Goal: Information Seeking & Learning: Learn about a topic

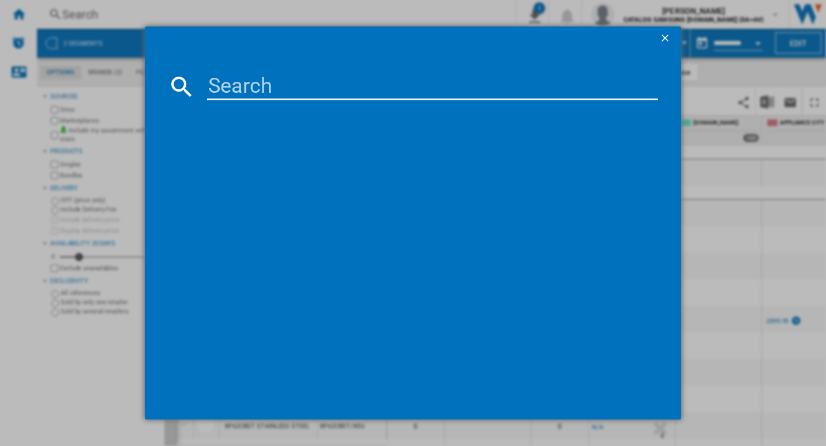
click at [264, 82] on input at bounding box center [433, 87] width 452 height 28
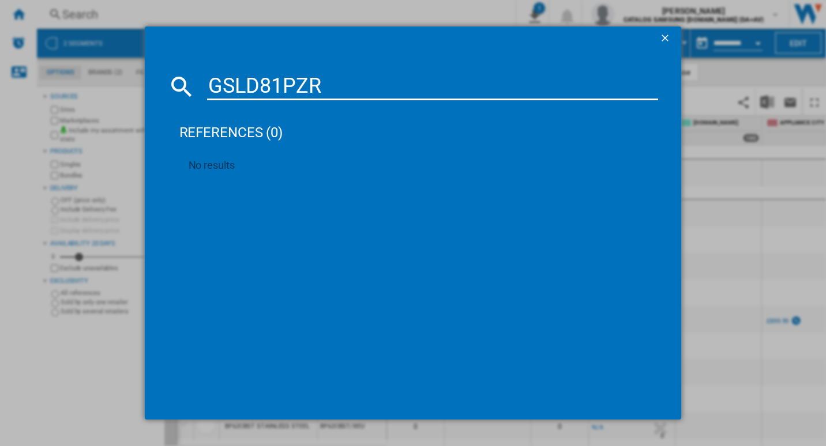
type input "GSLD81PZRD"
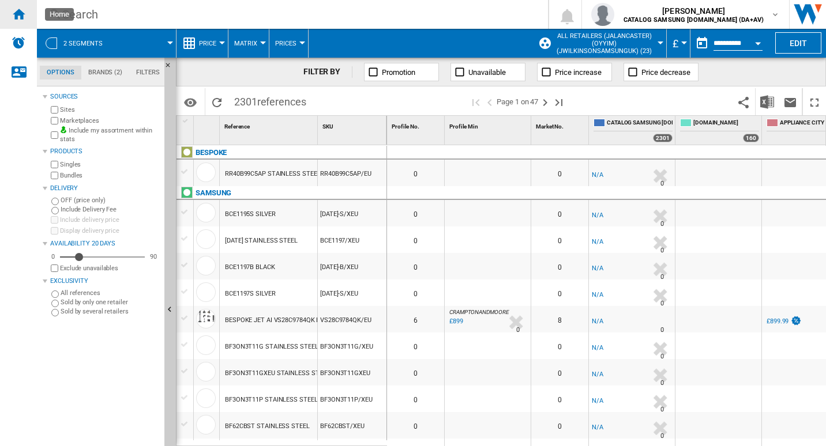
click at [18, 16] on ng-md-icon "Home" at bounding box center [19, 14] width 14 height 14
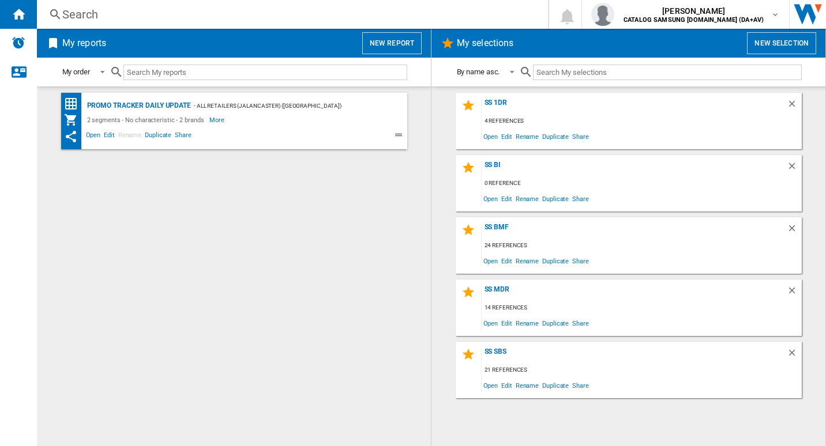
click at [273, 9] on div "Search" at bounding box center [290, 14] width 456 height 16
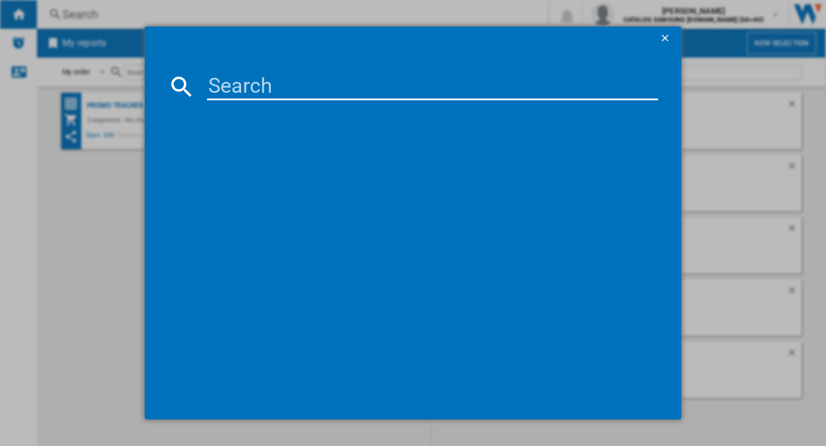
click at [251, 77] on input at bounding box center [433, 87] width 452 height 28
paste input "GSLD81PZRD"
type input "GSLD81PZRD"
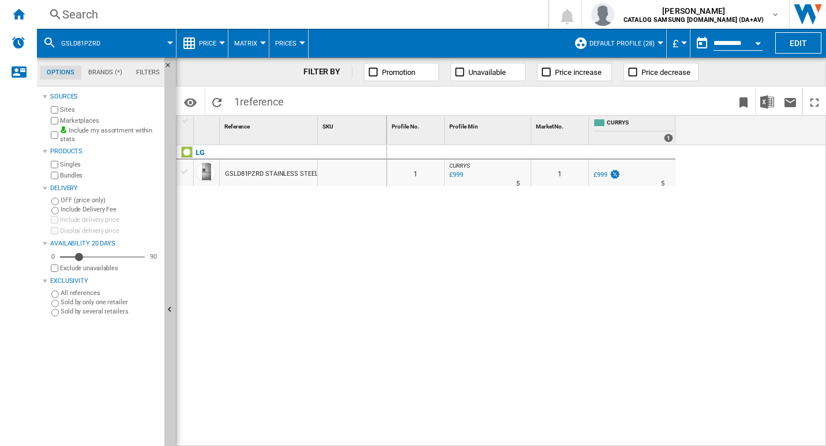
click at [251, 169] on div "GSLD81PZRD STAINLESS STEEL" at bounding box center [271, 174] width 93 height 27
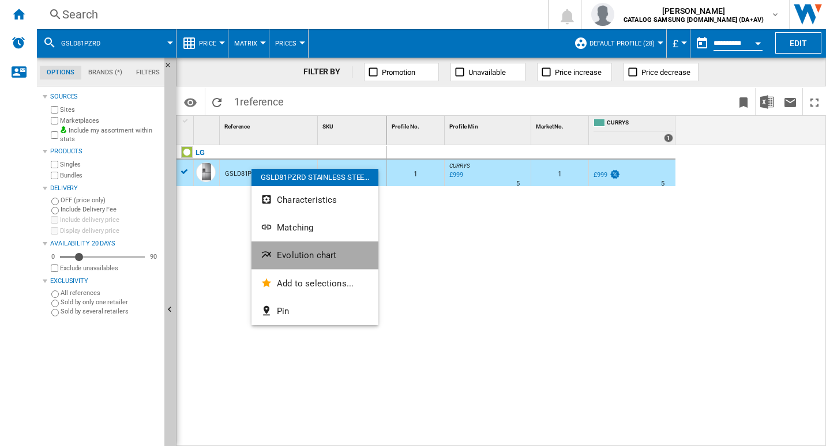
click at [301, 247] on button "Evolution chart" at bounding box center [314, 256] width 127 height 28
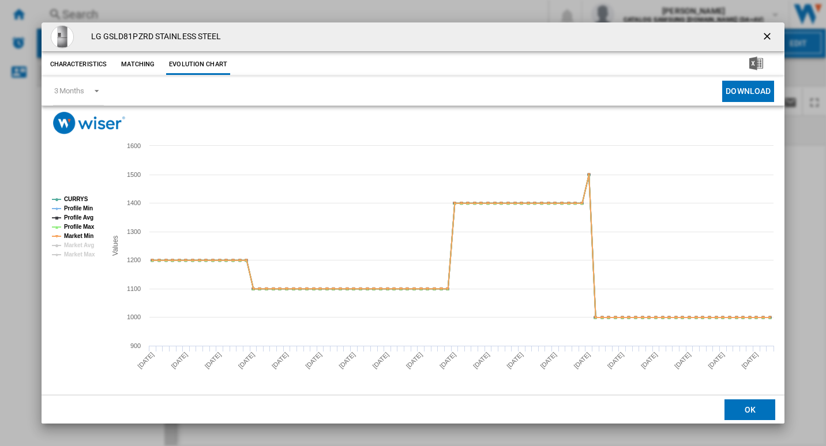
click at [768, 34] on ng-md-icon "getI18NText('BUTTONS.CLOSE_DIALOG')" at bounding box center [768, 38] width 14 height 14
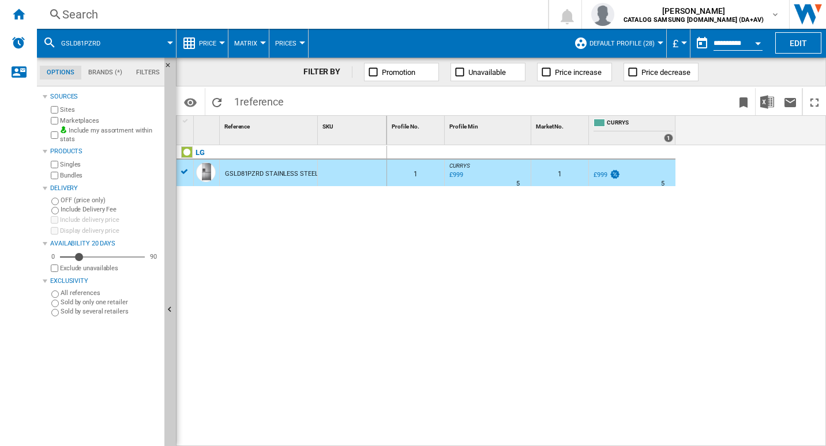
click at [155, 18] on div "Search" at bounding box center [290, 14] width 456 height 16
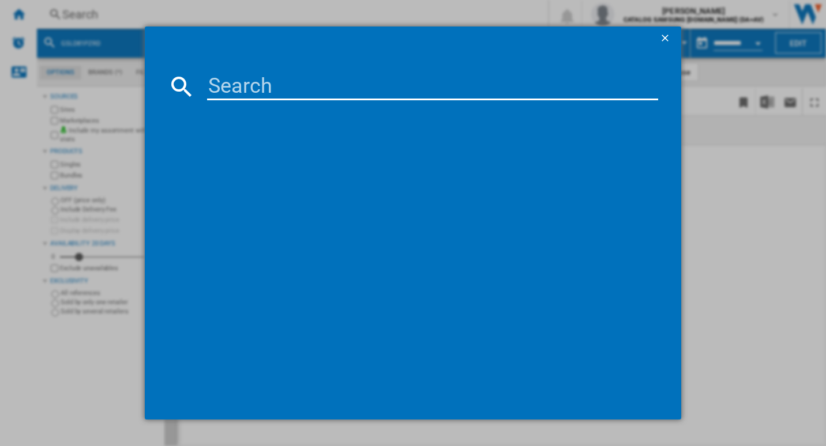
click at [217, 86] on input at bounding box center [433, 87] width 452 height 28
type input "GSLE81EPBC"
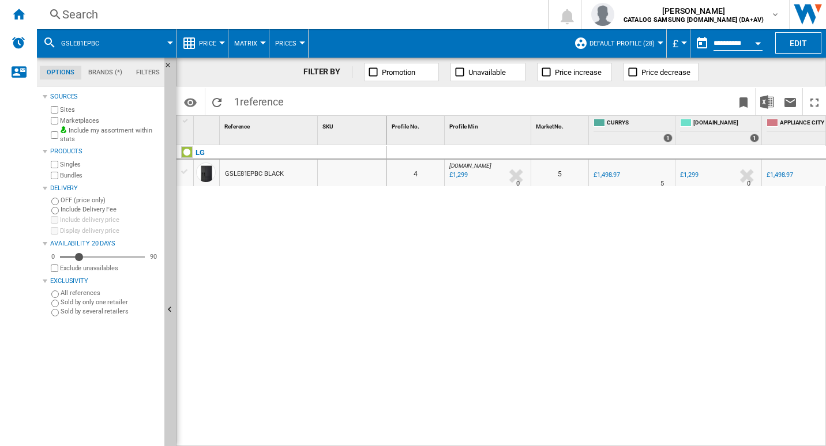
click at [240, 168] on div "GSLE81EPBC BLACK" at bounding box center [254, 174] width 58 height 27
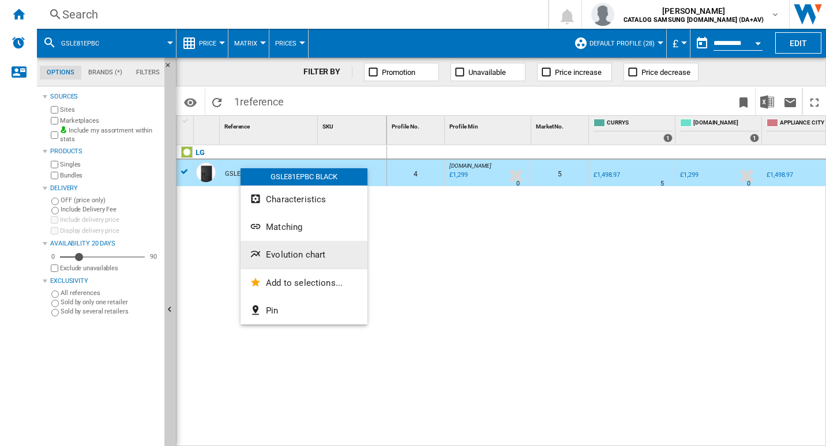
click at [280, 249] on button "Evolution chart" at bounding box center [303, 255] width 127 height 28
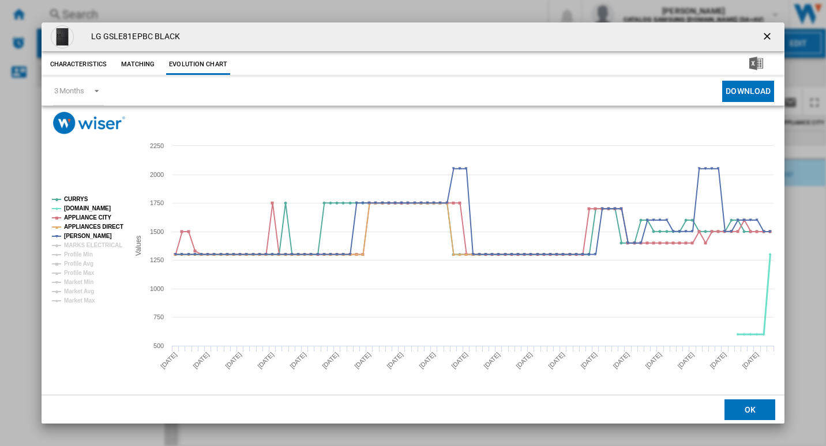
click at [72, 209] on tspan "[DOMAIN_NAME]" at bounding box center [87, 208] width 47 height 6
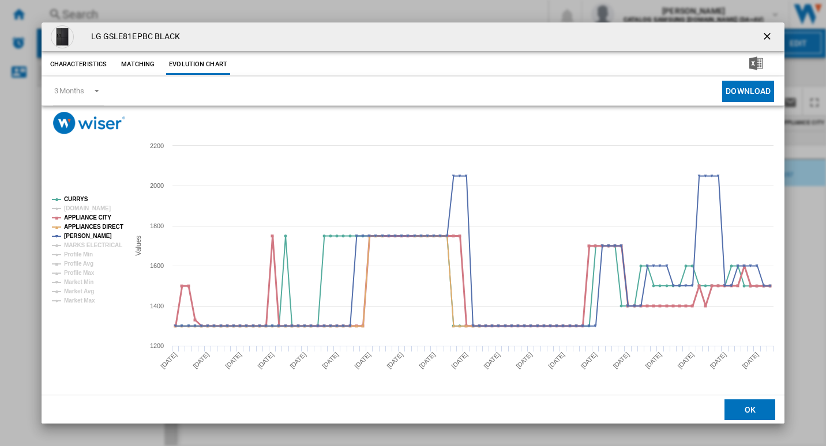
click at [73, 216] on tspan "APPLIANCE CITY" at bounding box center [87, 218] width 47 height 6
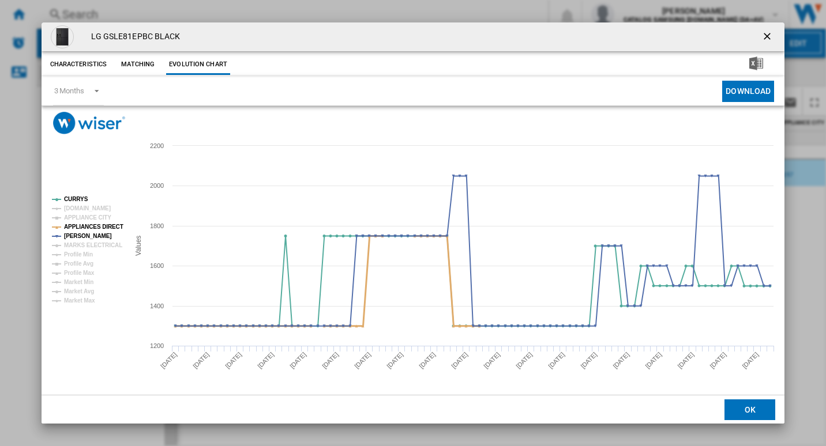
click at [74, 224] on tspan "APPLIANCES DIRECT" at bounding box center [93, 227] width 59 height 6
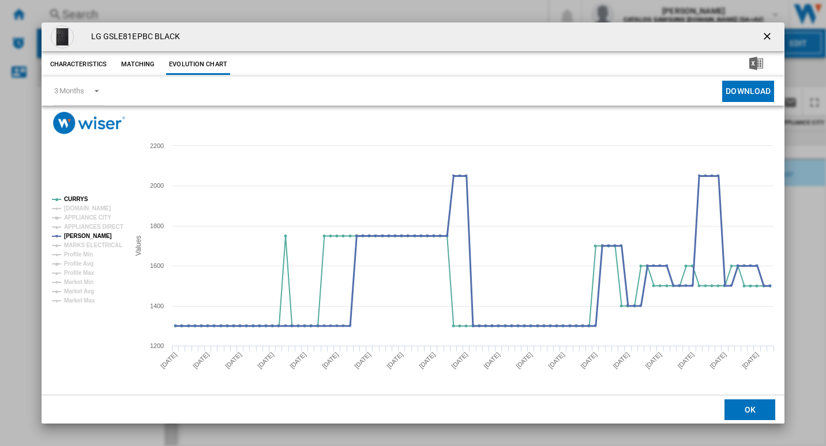
click at [74, 235] on tspan "[PERSON_NAME]" at bounding box center [88, 236] width 48 height 6
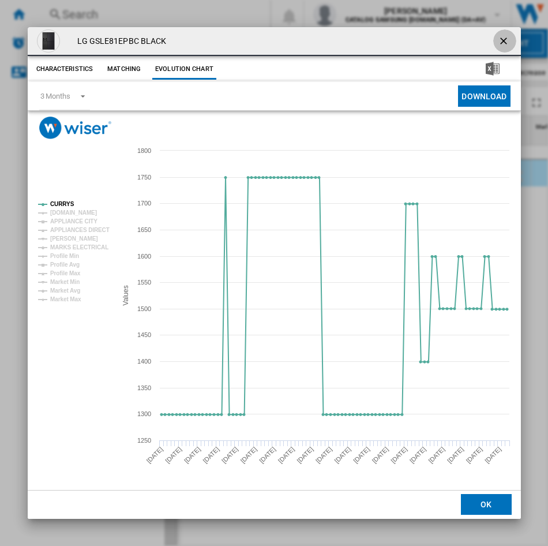
click at [506, 37] on ng-md-icon "getI18NText('BUTTONS.CLOSE_DIALOG')" at bounding box center [505, 42] width 14 height 14
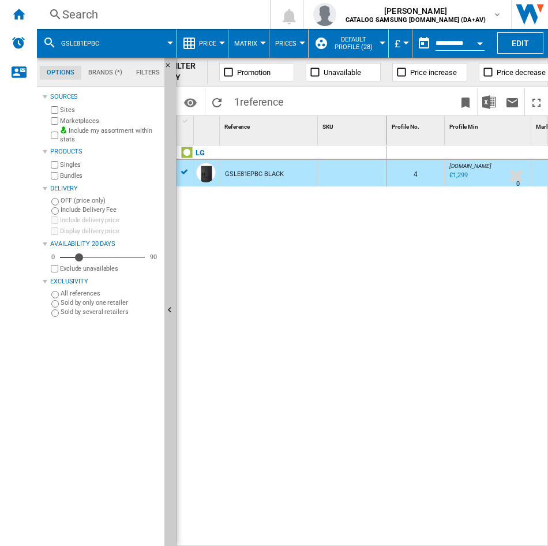
click at [116, 17] on div "Search" at bounding box center [151, 14] width 178 height 16
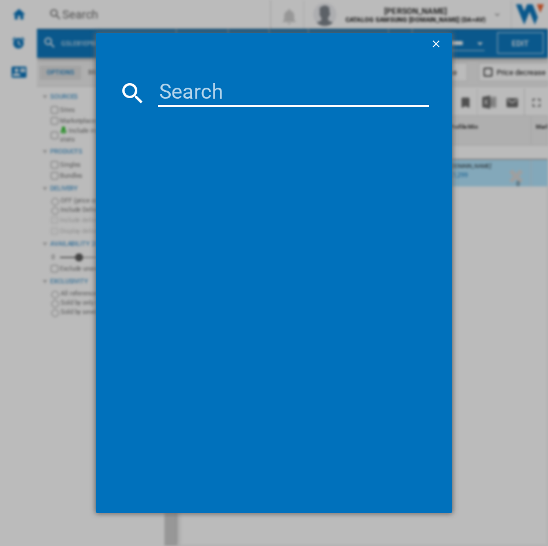
click at [179, 90] on input at bounding box center [293, 93] width 271 height 28
click at [202, 93] on input at bounding box center [293, 93] width 271 height 28
paste input "KGN392LAGG"
type input "KGN392LAGG"
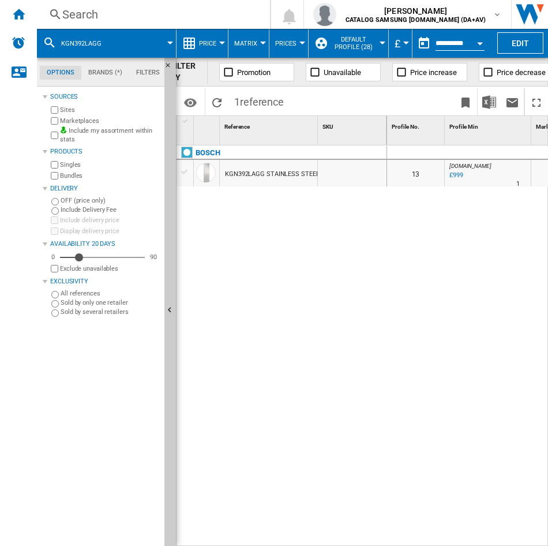
click at [238, 170] on div "KGN392LAGG STAINLESS STEEL" at bounding box center [272, 174] width 94 height 27
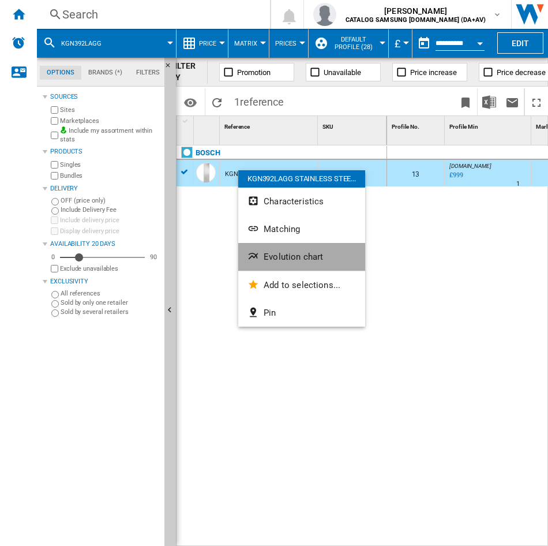
click at [282, 257] on span "Evolution chart" at bounding box center [293, 256] width 59 height 10
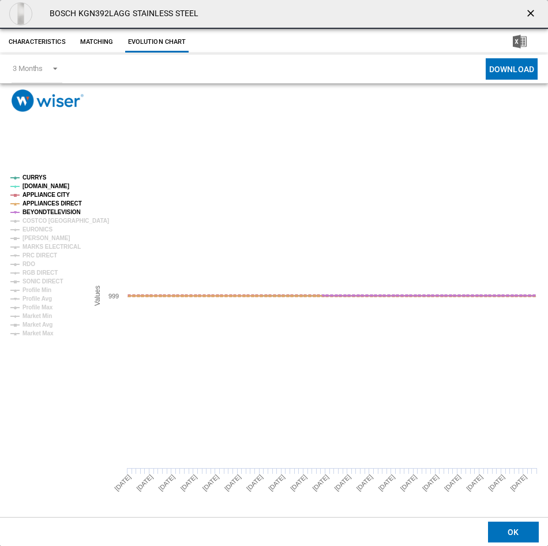
click at [30, 187] on tspan "[DOMAIN_NAME]" at bounding box center [45, 186] width 47 height 6
click at [35, 197] on tspan "APPLIANCE CITY" at bounding box center [45, 194] width 47 height 6
click at [37, 202] on tspan "APPLIANCES DIRECT" at bounding box center [51, 203] width 59 height 6
click at [42, 210] on tspan "BEYONDTELEVISION" at bounding box center [51, 212] width 58 height 6
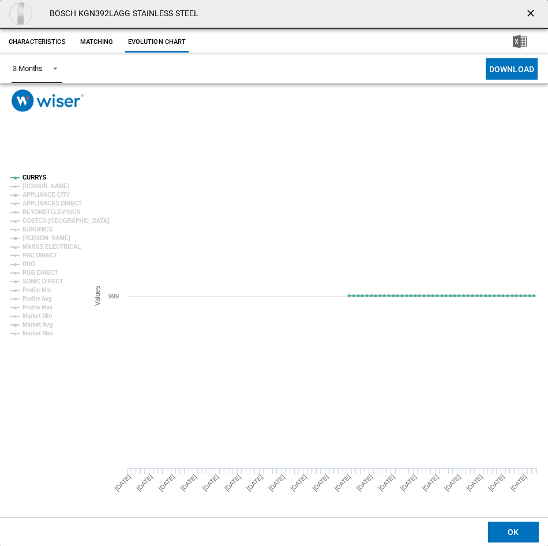
click at [56, 67] on span "Product popup" at bounding box center [52, 67] width 14 height 10
click at [354, 290] on md-backdrop at bounding box center [274, 273] width 548 height 546
click at [42, 68] on div "3 Months" at bounding box center [28, 68] width 30 height 9
click at [46, 103] on md-option "6 Months" at bounding box center [44, 97] width 78 height 28
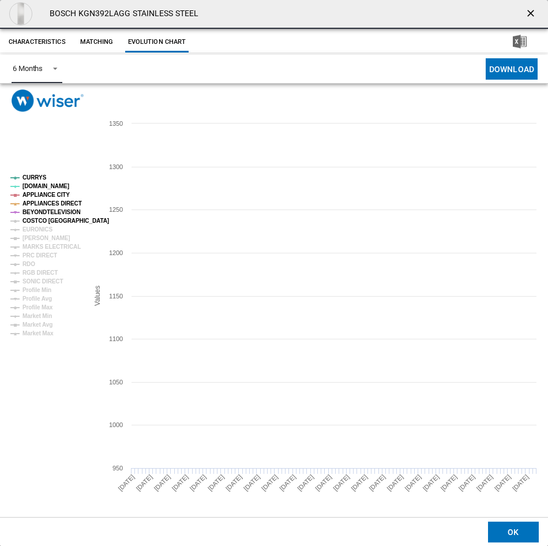
click at [36, 220] on tspan "COSTCO UK" at bounding box center [65, 220] width 87 height 6
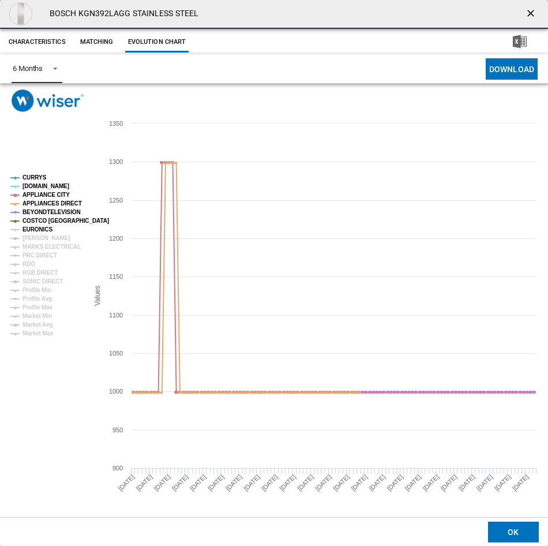
click at [37, 227] on tspan "EURONICS" at bounding box center [37, 229] width 30 height 6
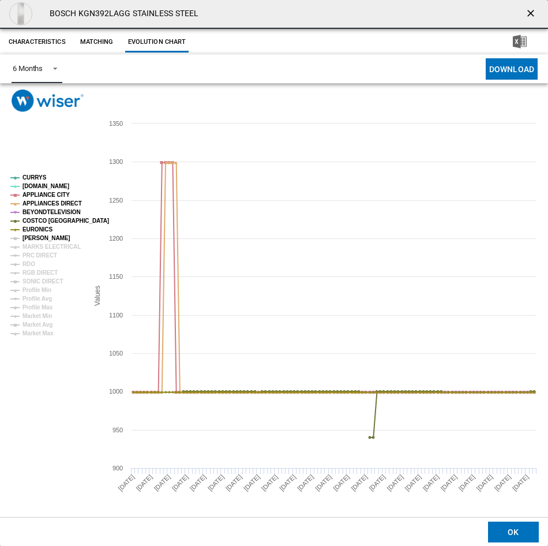
click at [39, 238] on tspan "[PERSON_NAME]" at bounding box center [46, 238] width 48 height 6
click at [40, 246] on tspan "MARKS ELECTRICAL" at bounding box center [51, 246] width 58 height 6
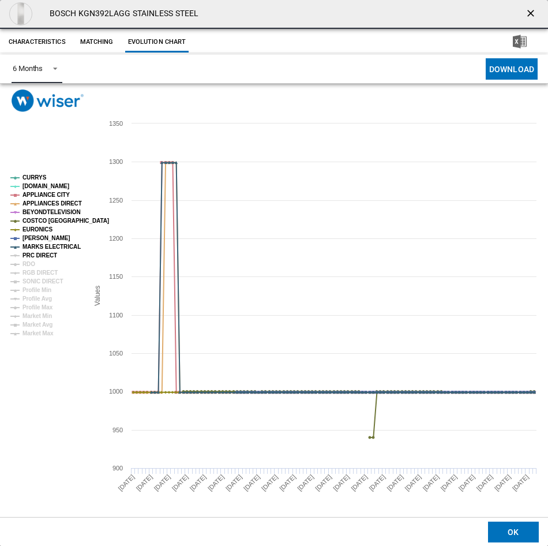
click at [40, 258] on tspan "PRC DIRECT" at bounding box center [39, 255] width 35 height 6
click at [32, 266] on tspan "RDO" at bounding box center [28, 264] width 13 height 6
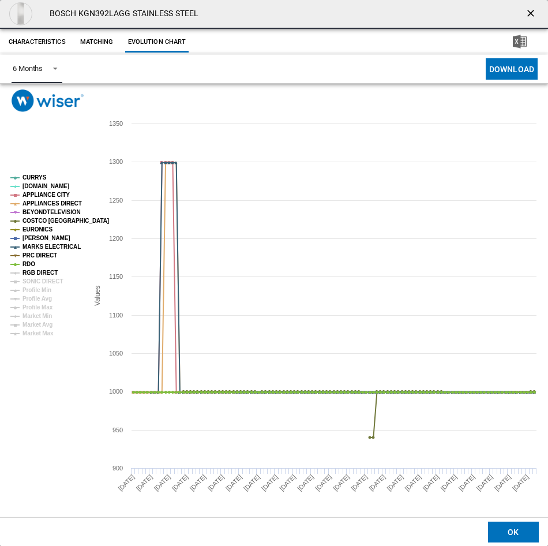
click at [33, 273] on tspan "RGB DIRECT" at bounding box center [39, 272] width 35 height 6
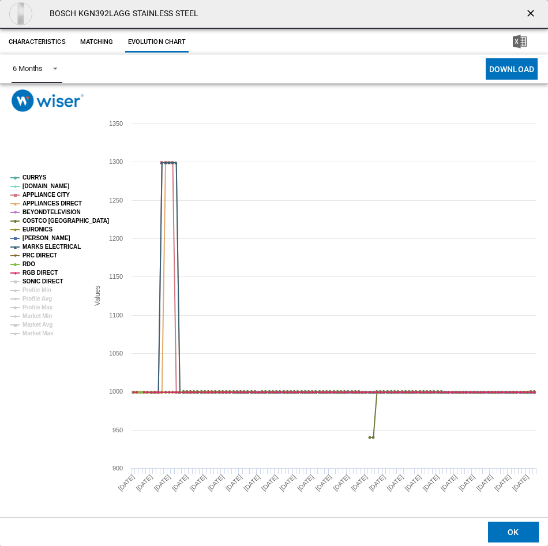
click at [40, 281] on tspan "SONIC DIRECT" at bounding box center [42, 281] width 40 height 6
click at [521, 13] on button "Product popup" at bounding box center [531, 13] width 23 height 23
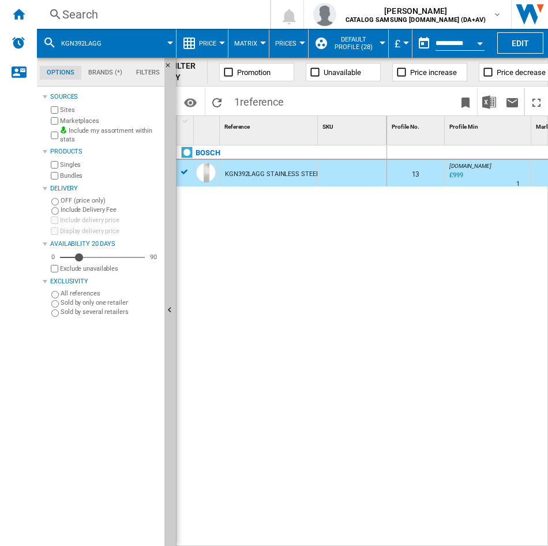
click at [155, 20] on div "Search" at bounding box center [151, 14] width 178 height 16
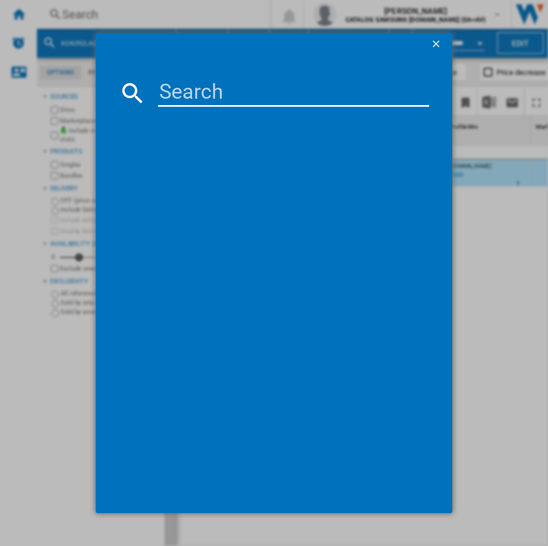
click at [191, 100] on input at bounding box center [293, 93] width 271 height 28
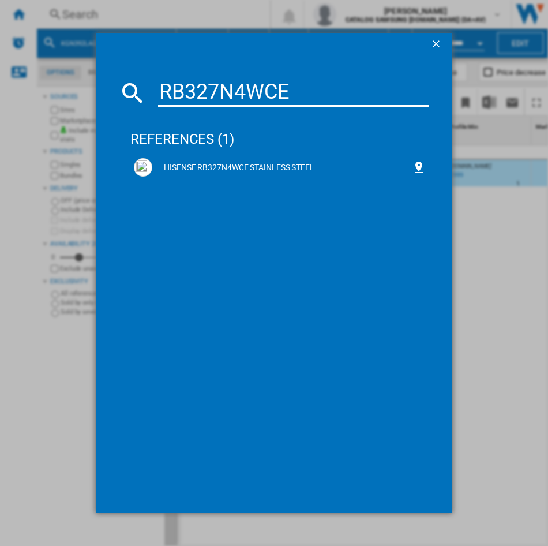
type input "RB327N4WCE"
click at [221, 167] on div "HISENSE RB327N4WCE STAINLESS STEEL" at bounding box center [282, 168] width 260 height 12
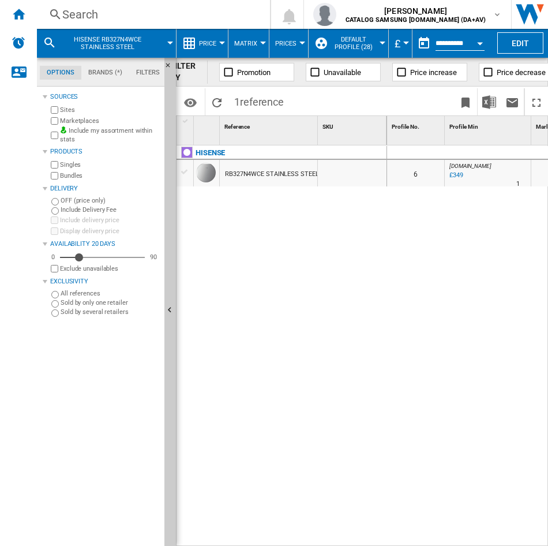
click at [242, 174] on div "RB327N4WCE STAINLESS STEEL" at bounding box center [271, 174] width 93 height 27
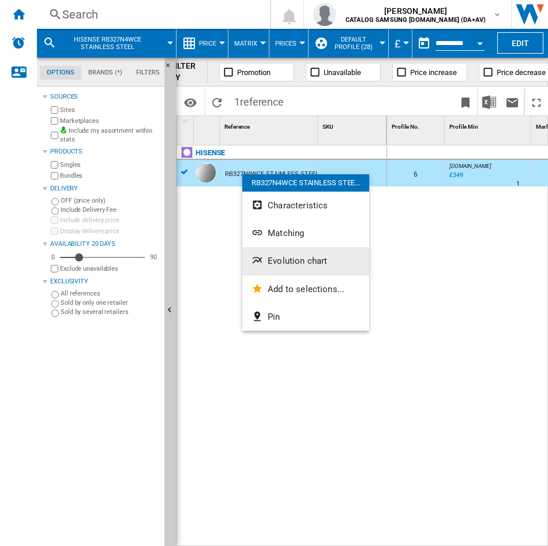
click at [285, 265] on span "Evolution chart" at bounding box center [297, 260] width 59 height 10
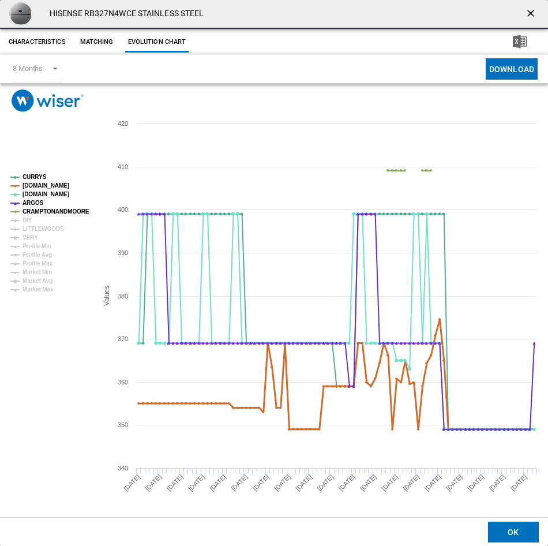
click at [33, 184] on tspan "[DOMAIN_NAME]" at bounding box center [45, 185] width 47 height 6
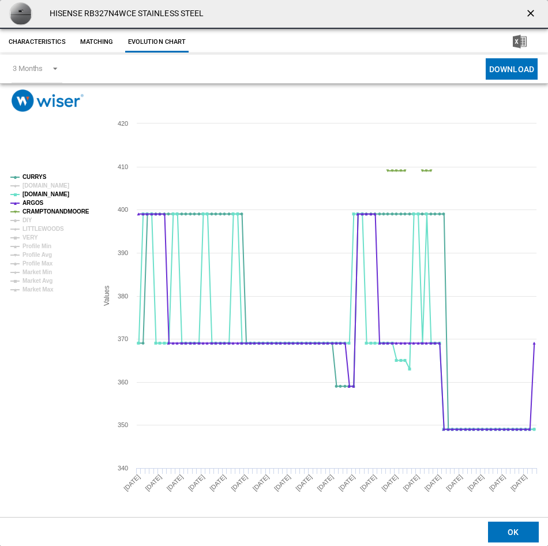
click at [34, 189] on tspan "[DOMAIN_NAME]" at bounding box center [45, 185] width 47 height 6
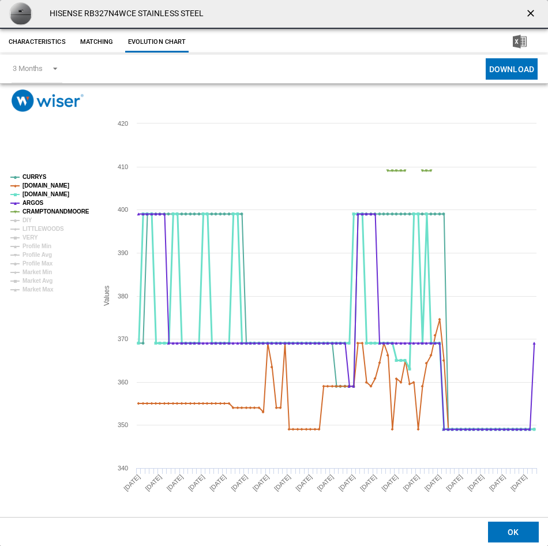
click at [36, 191] on tspan "[DOMAIN_NAME]" at bounding box center [45, 194] width 47 height 6
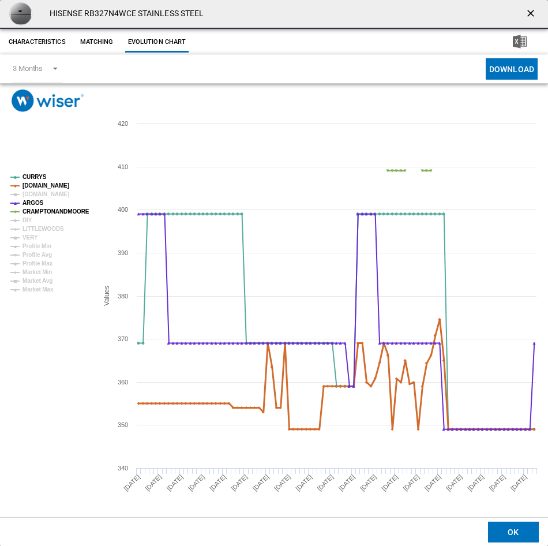
click at [39, 183] on tspan "[DOMAIN_NAME]" at bounding box center [45, 185] width 47 height 6
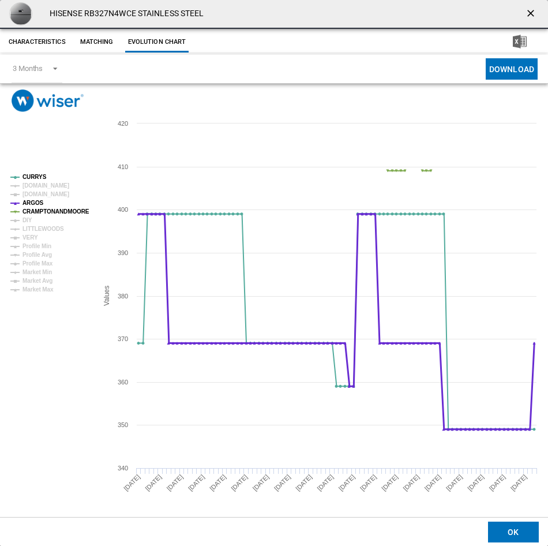
click at [35, 201] on tspan "ARGOS" at bounding box center [32, 203] width 21 height 6
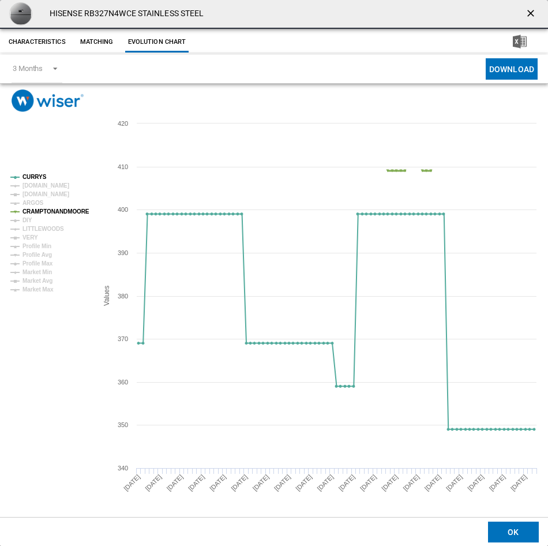
click at [38, 210] on tspan "CRAMPTONANDMOORE" at bounding box center [55, 211] width 67 height 6
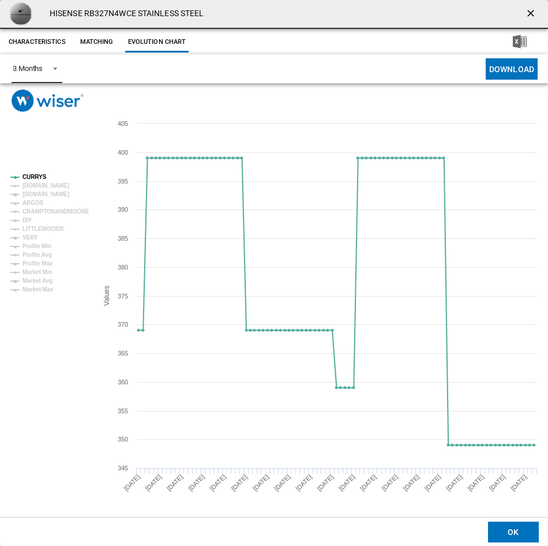
click at [48, 76] on md-select-value "3 Months" at bounding box center [37, 69] width 51 height 28
click at [44, 97] on div "6 Months" at bounding box center [29, 97] width 30 height 10
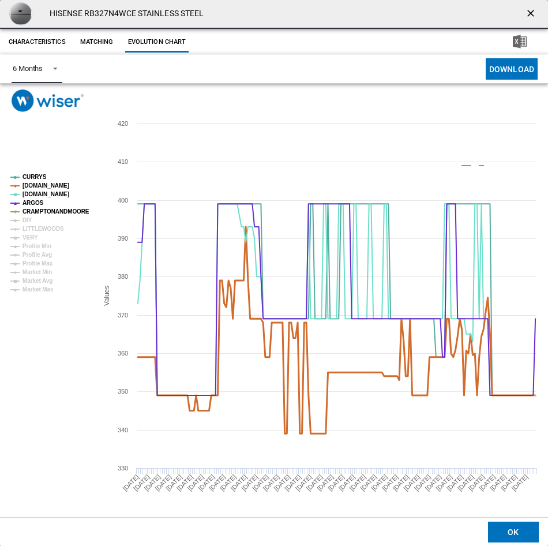
click at [39, 185] on tspan "[DOMAIN_NAME]" at bounding box center [45, 185] width 47 height 6
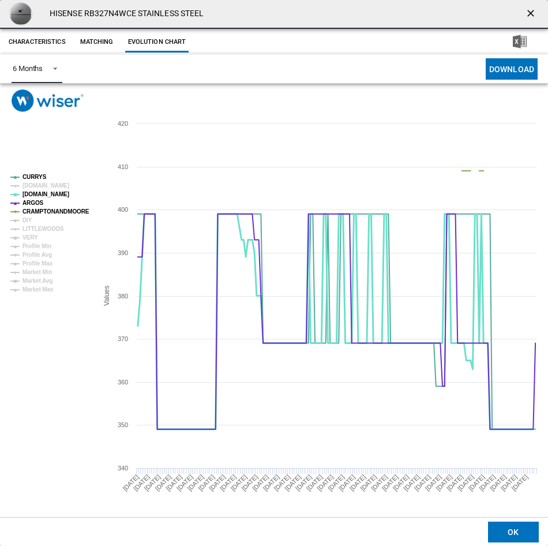
click at [35, 193] on tspan "[DOMAIN_NAME]" at bounding box center [45, 194] width 47 height 6
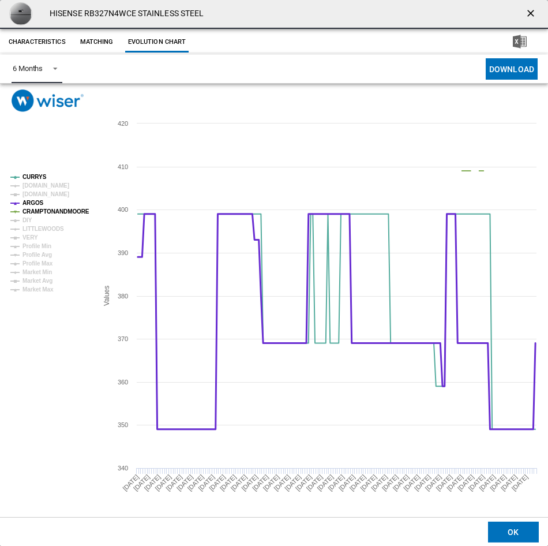
click at [32, 201] on tspan "ARGOS" at bounding box center [32, 203] width 21 height 6
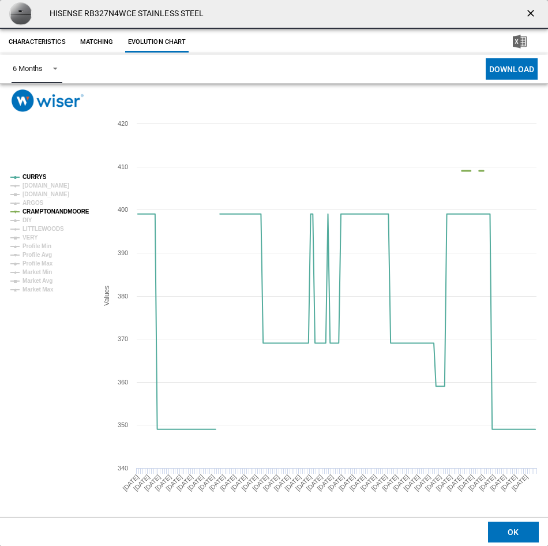
click at [37, 210] on tspan "CRAMPTONANDMOORE" at bounding box center [55, 211] width 67 height 6
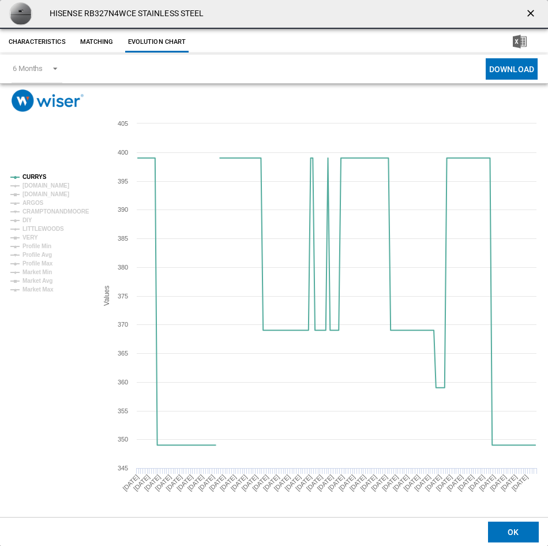
click at [535, 13] on ng-md-icon "getI18NText('BUTTONS.CLOSE_DIALOG')" at bounding box center [532, 14] width 14 height 14
